Goal: Navigation & Orientation: Find specific page/section

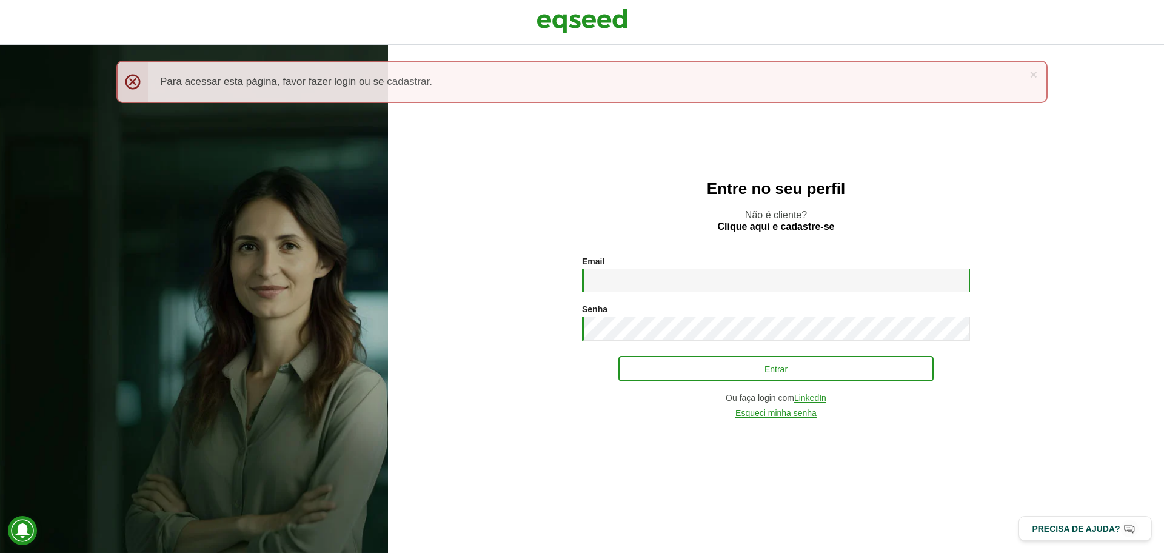
type input "**********"
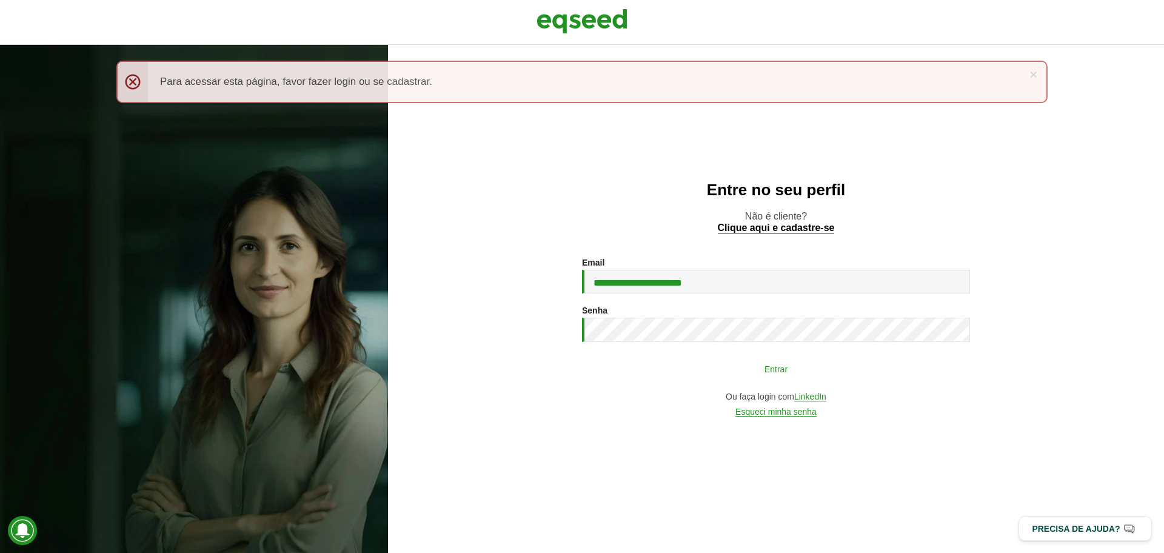
click at [665, 365] on button "Entrar" at bounding box center [776, 368] width 315 height 23
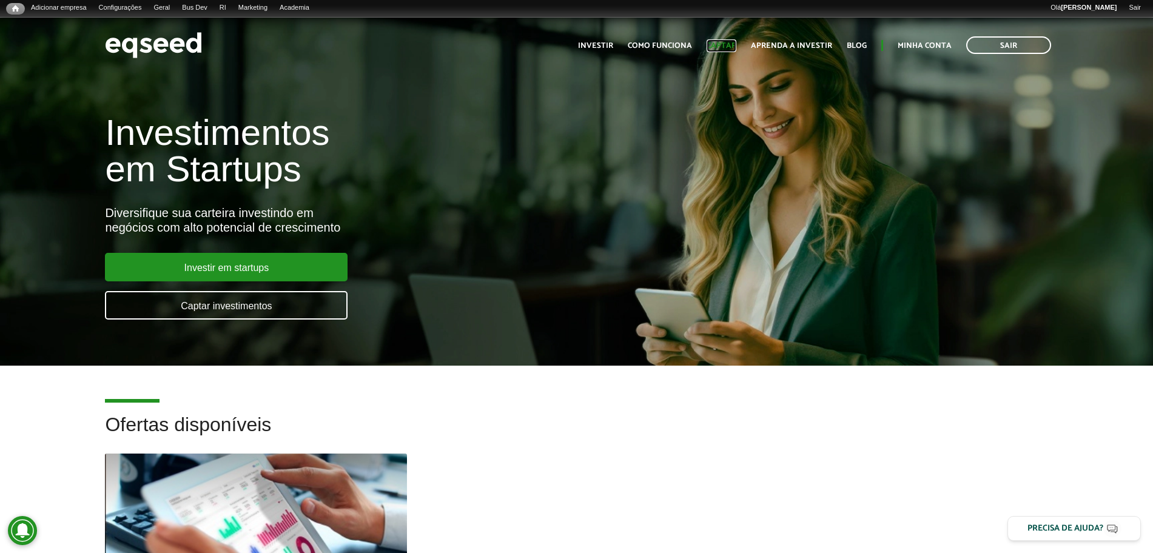
click at [725, 45] on link "Captar" at bounding box center [722, 46] width 30 height 8
